Goal: Task Accomplishment & Management: Manage account settings

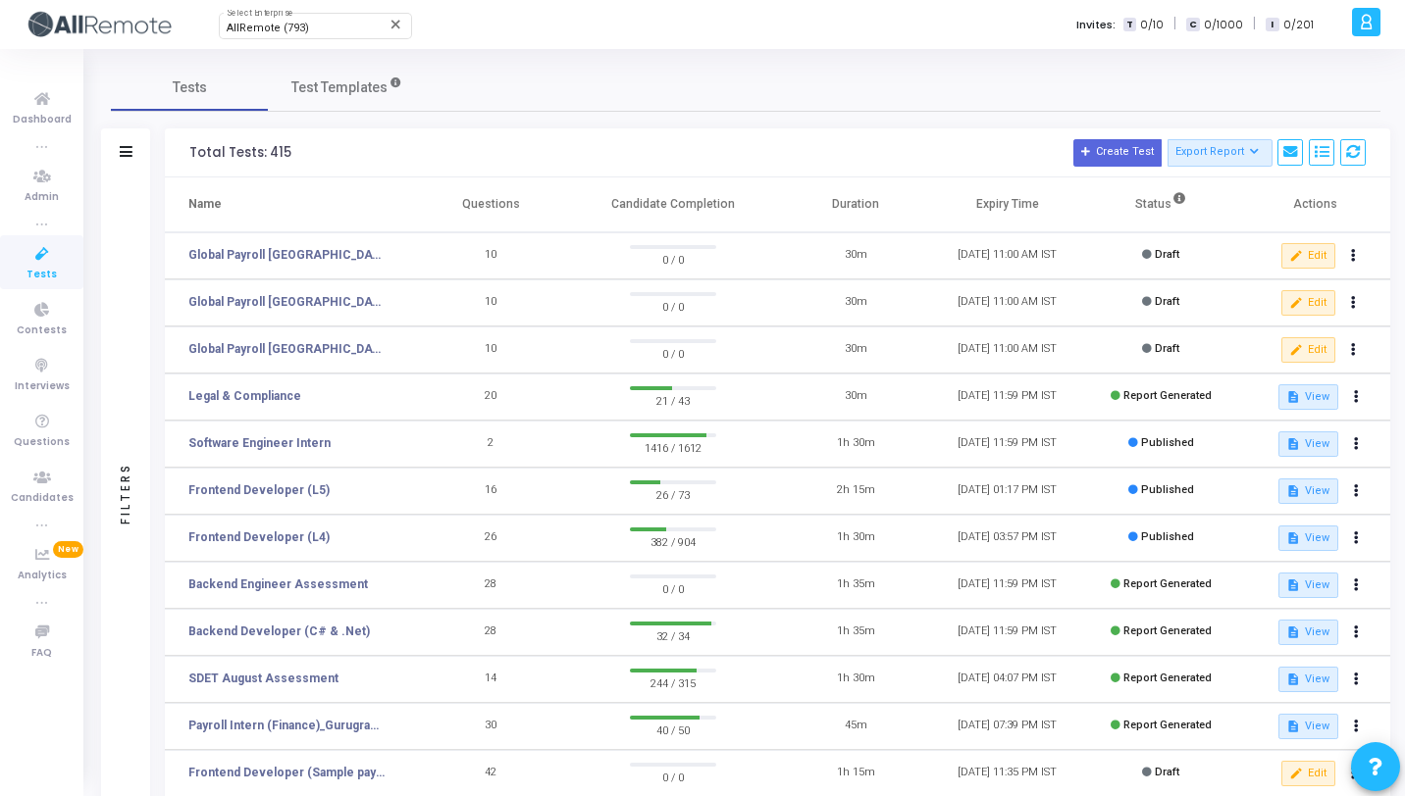
click at [1364, 29] on icon at bounding box center [1365, 22] width 15 height 23
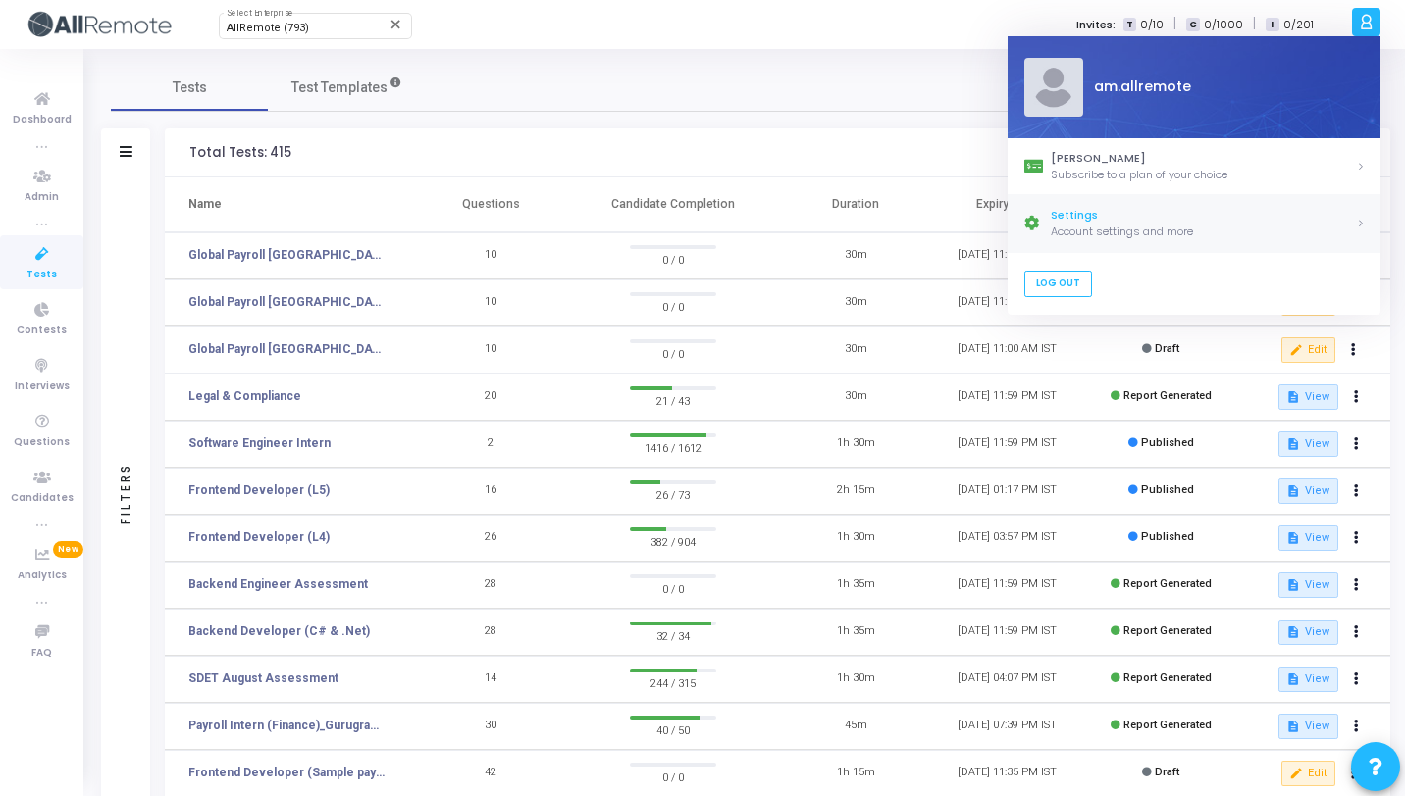
click at [1128, 213] on div "Settings" at bounding box center [1202, 216] width 305 height 17
select select "91"
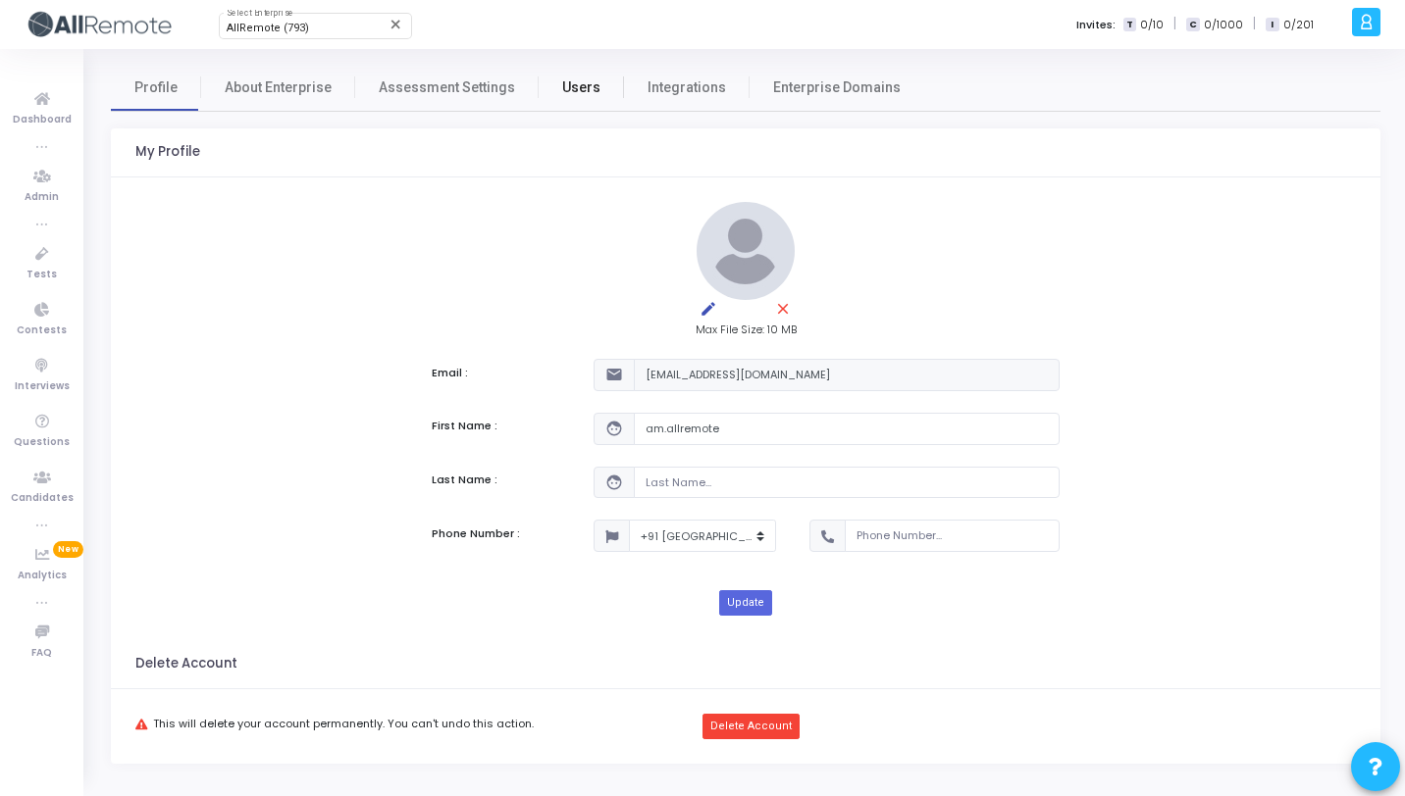
click at [576, 94] on span "Users" at bounding box center [581, 87] width 38 height 21
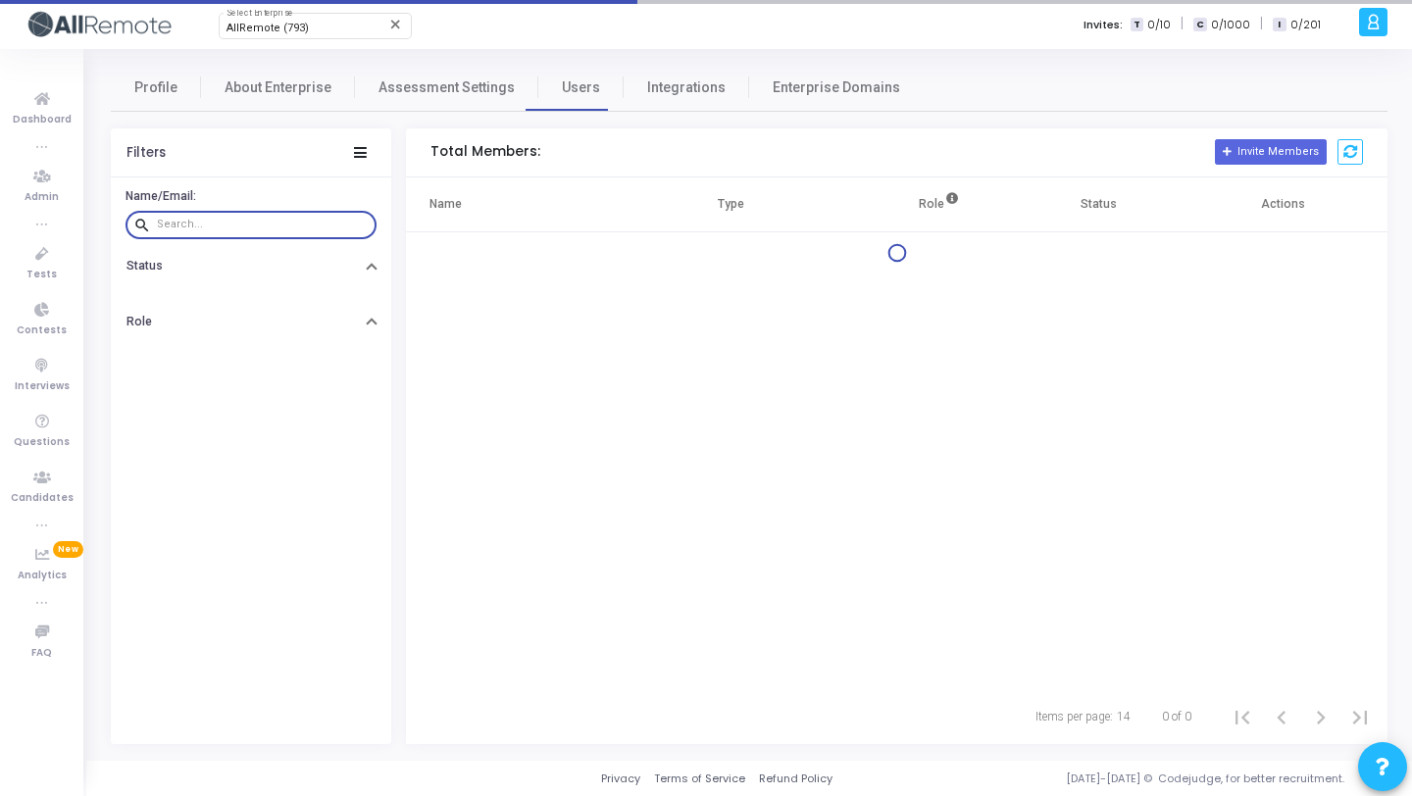
click at [253, 223] on input "text" at bounding box center [263, 225] width 212 height 12
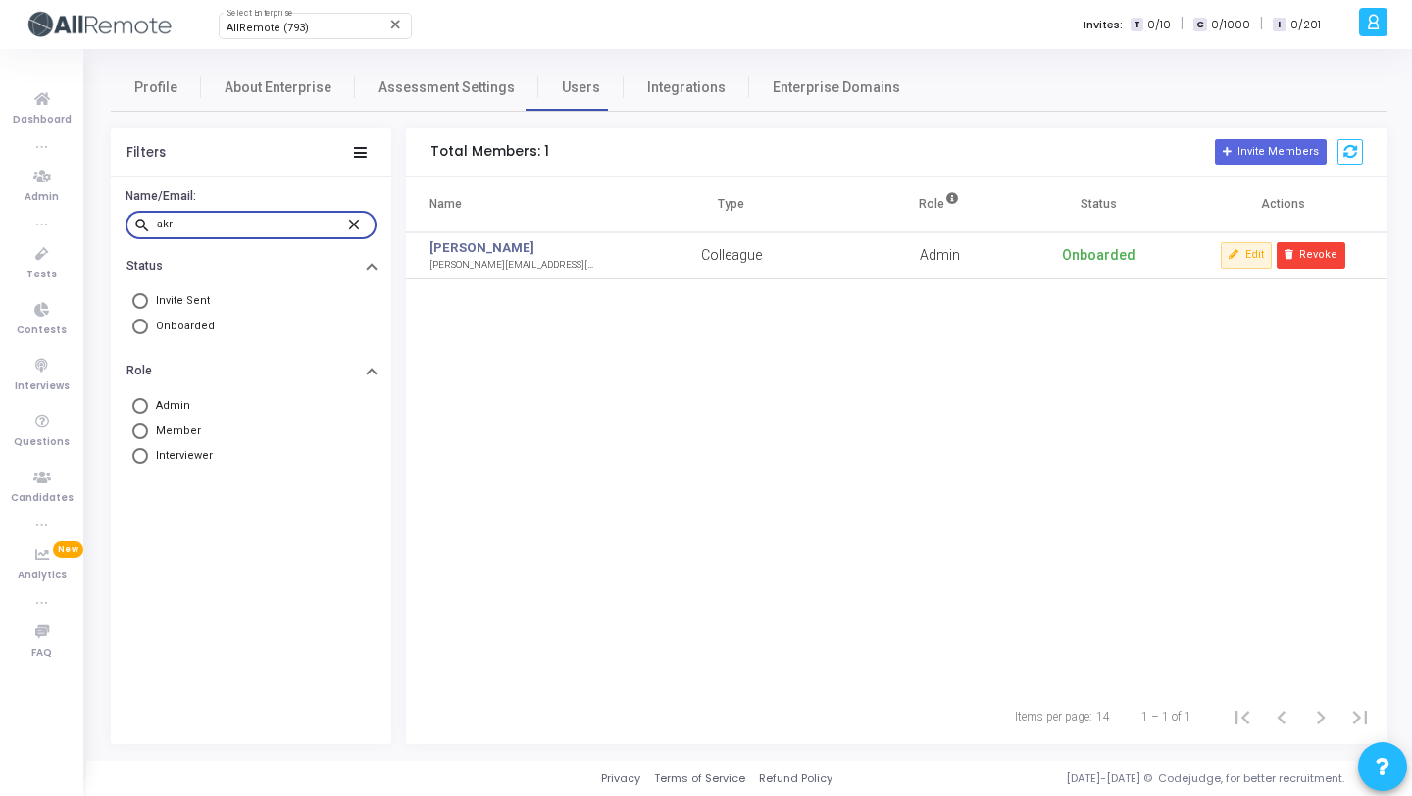
type input "akr"
click at [44, 233] on ul "Dashboard true Admin true Tests Contests Interviews Questions Candidates true A…" at bounding box center [41, 423] width 83 height 718
click at [44, 247] on icon at bounding box center [42, 254] width 41 height 25
